Goal: Task Accomplishment & Management: Use online tool/utility

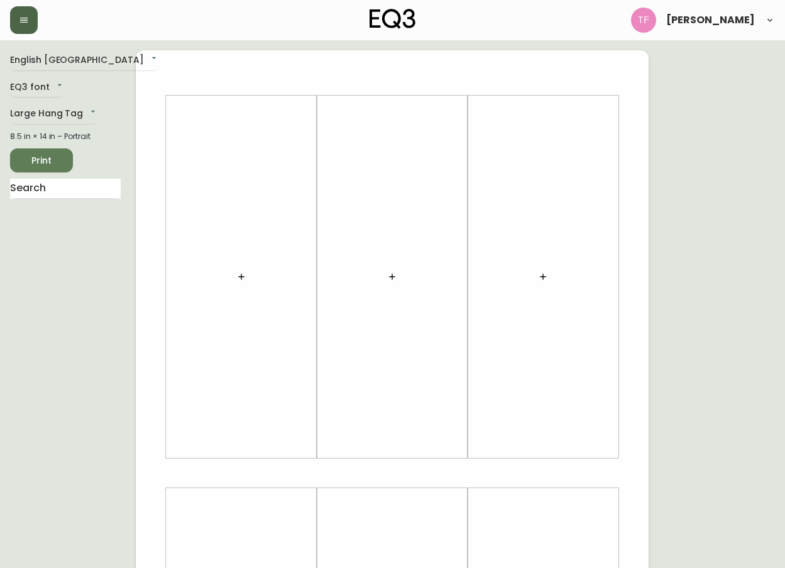
click at [25, 19] on icon "button" at bounding box center [24, 20] width 10 height 10
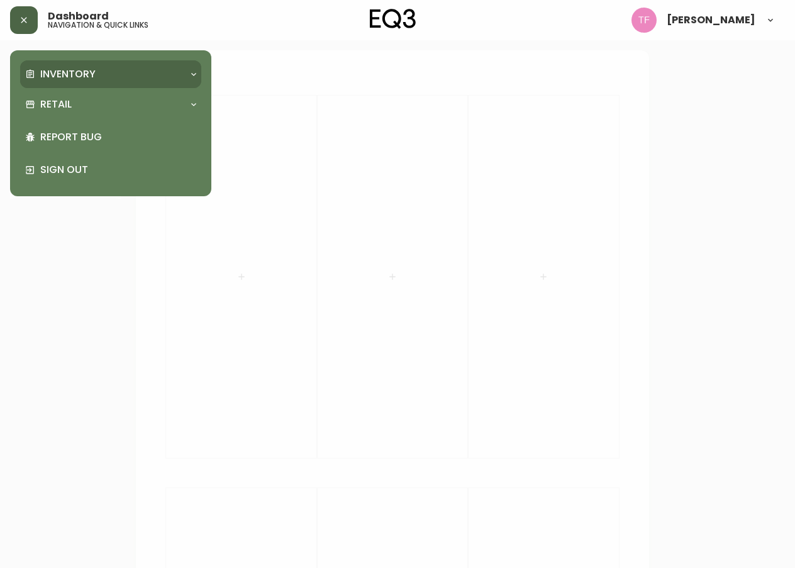
click at [82, 68] on p "Inventory" at bounding box center [67, 74] width 55 height 14
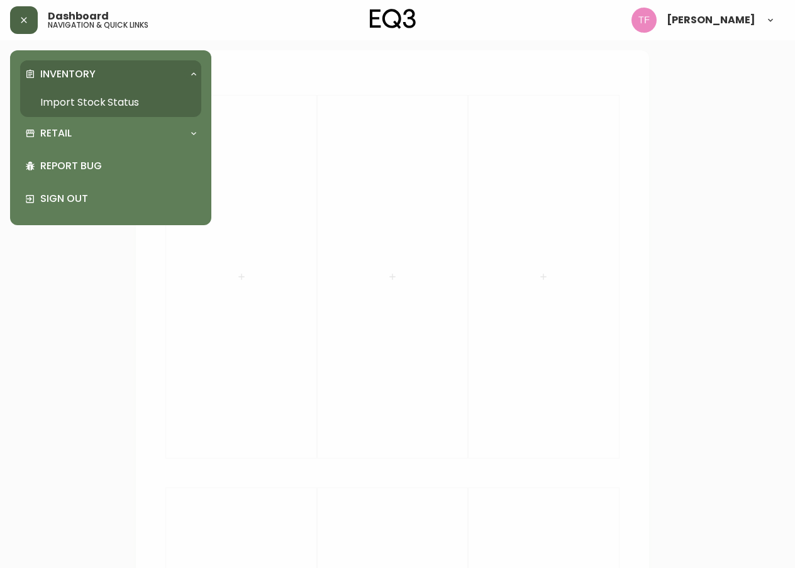
click at [111, 106] on link "Import Stock Status" at bounding box center [110, 102] width 181 height 29
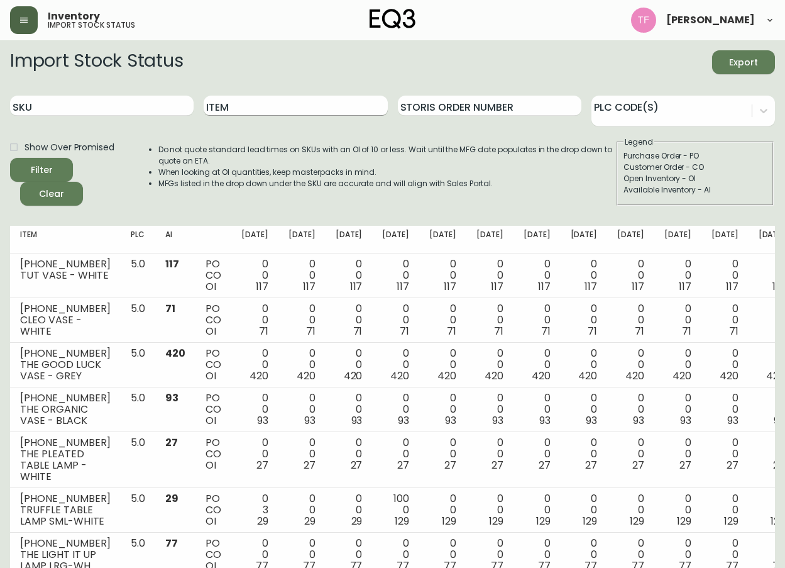
click at [338, 105] on input "Item" at bounding box center [296, 106] width 184 height 20
type input "[PERSON_NAME]"
click at [10, 158] on button "Filter" at bounding box center [41, 170] width 63 height 24
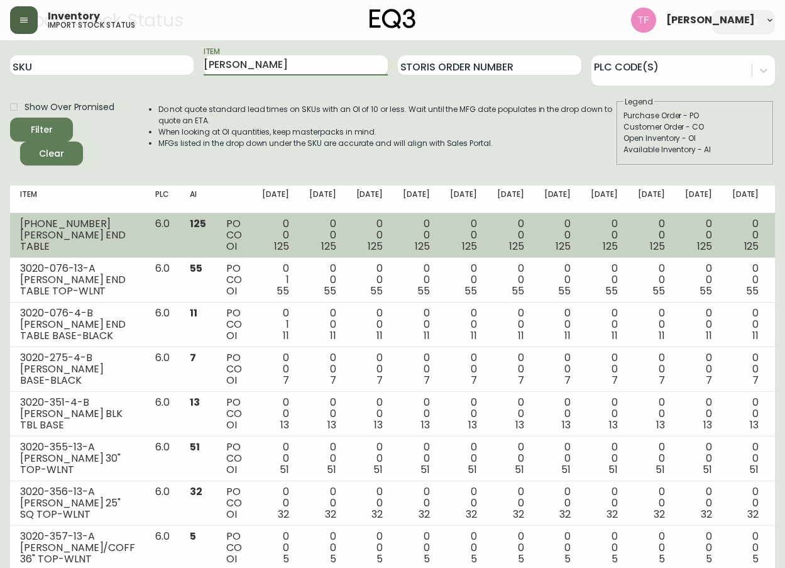
scroll to position [63, 0]
